Goal: Task Accomplishment & Management: Manage account settings

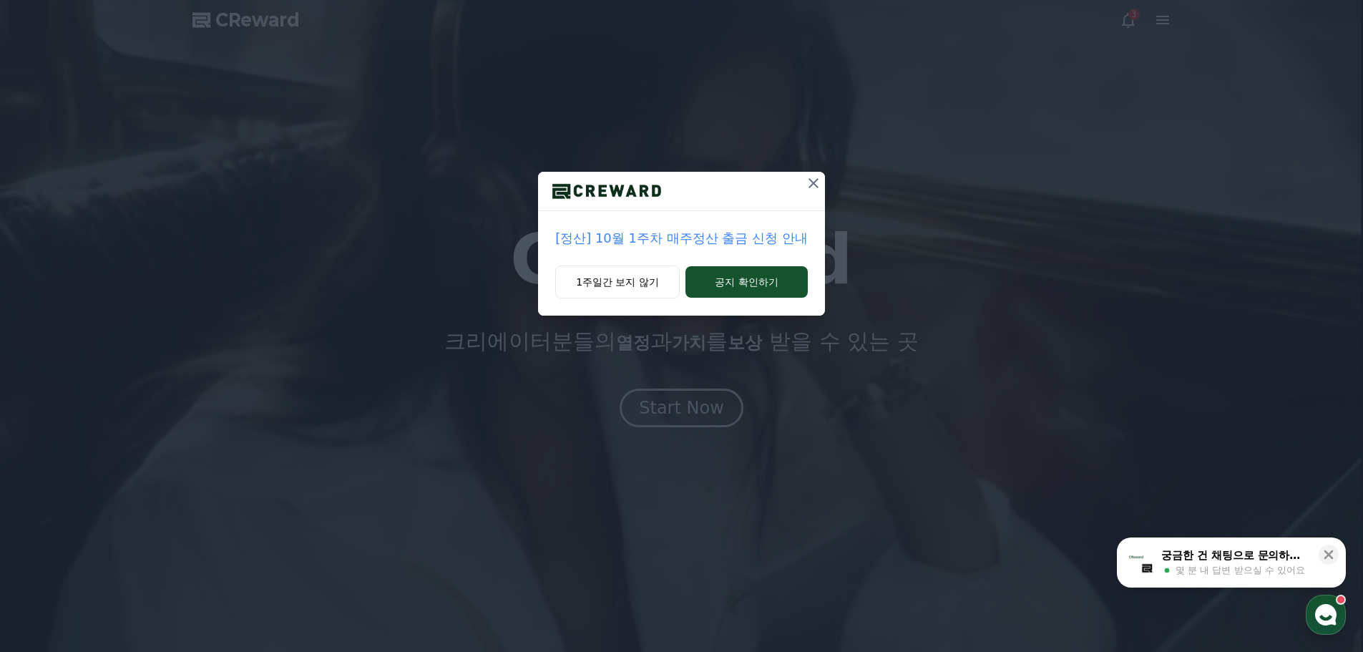
click at [812, 184] on icon at bounding box center [814, 183] width 10 height 10
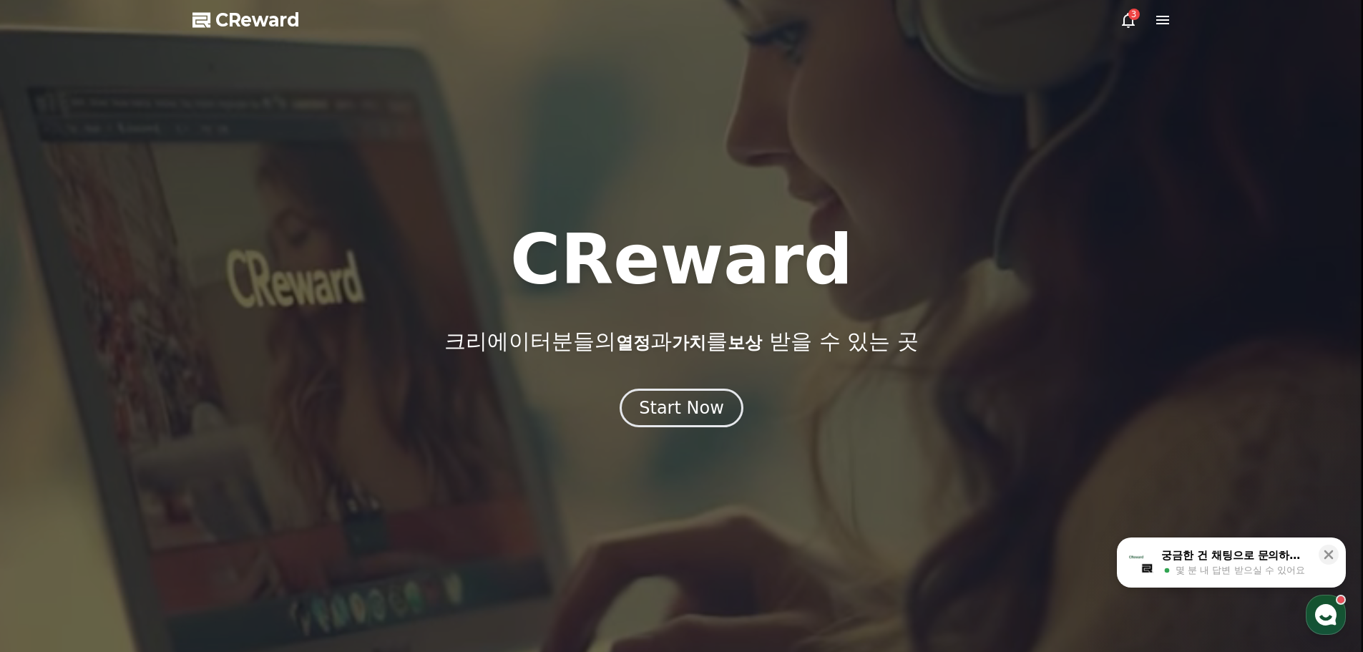
click at [1128, 19] on icon at bounding box center [1128, 19] width 17 height 17
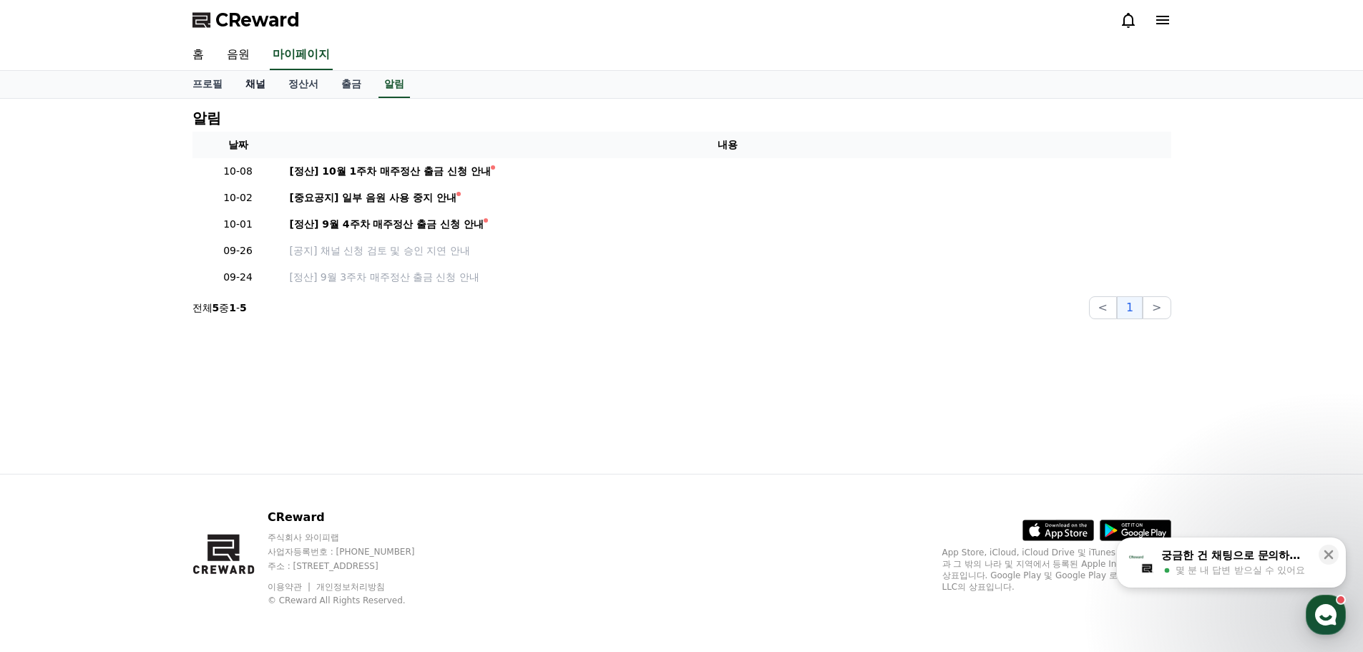
click at [265, 85] on link "채널" at bounding box center [255, 84] width 43 height 27
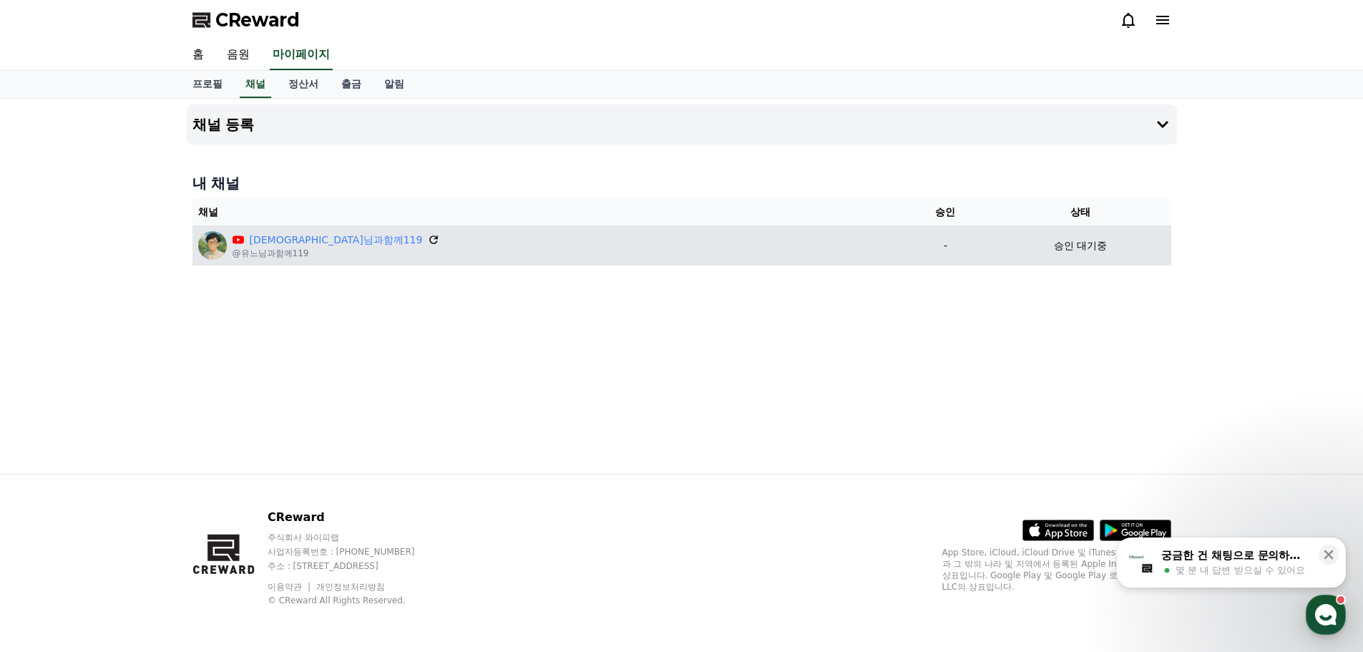
click at [428, 242] on icon at bounding box center [434, 239] width 13 height 13
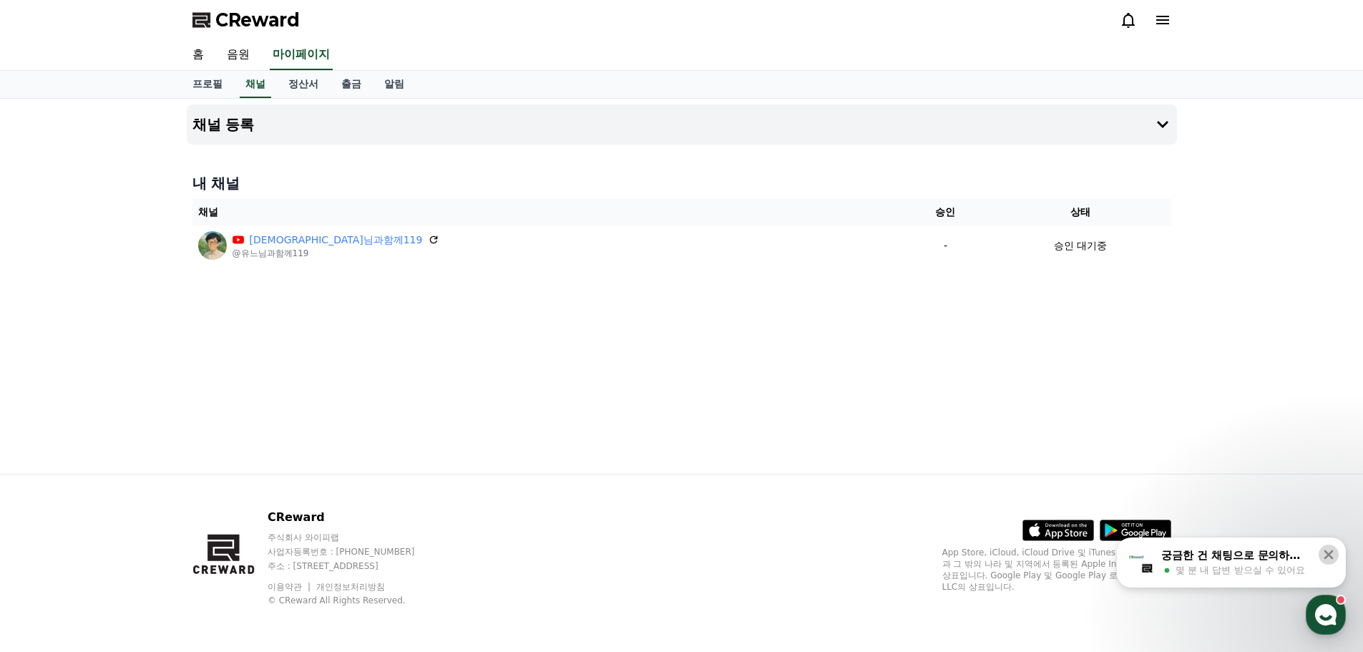
click at [1333, 555] on icon at bounding box center [1329, 554] width 14 height 14
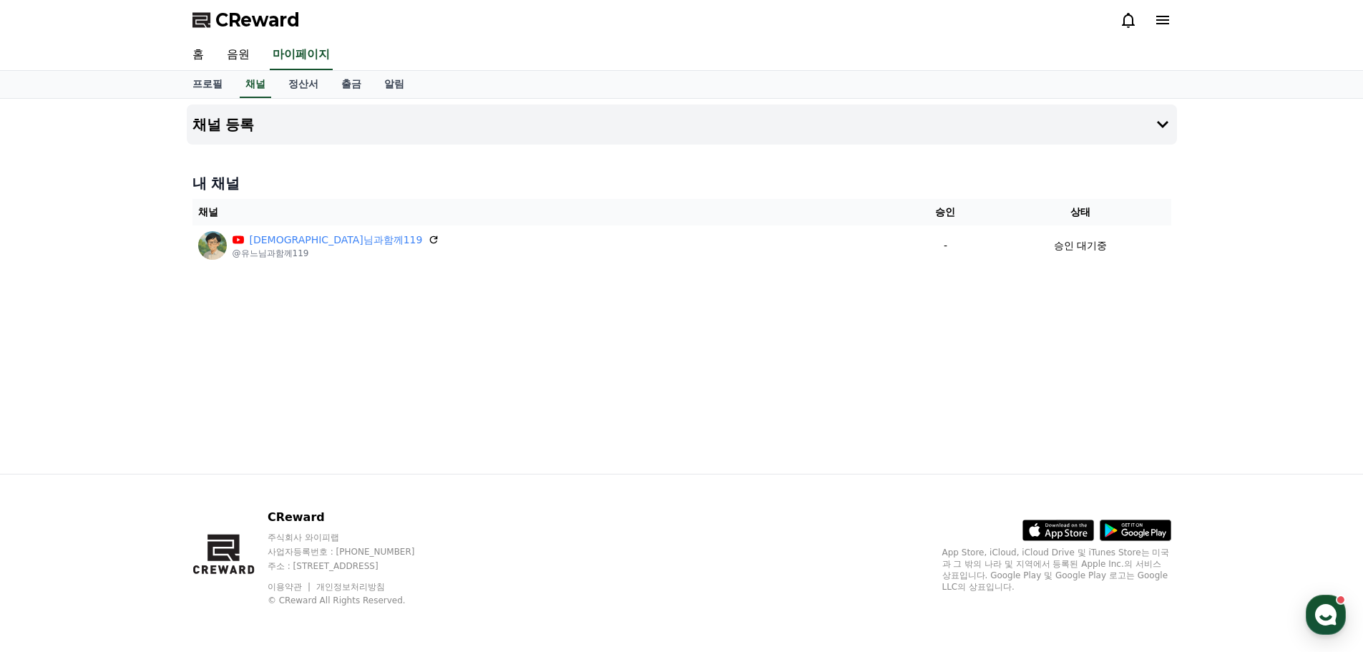
click at [534, 82] on div "프로필 채널 정산서 출금 알림" at bounding box center [682, 84] width 1002 height 27
